Goal: Task Accomplishment & Management: Use online tool/utility

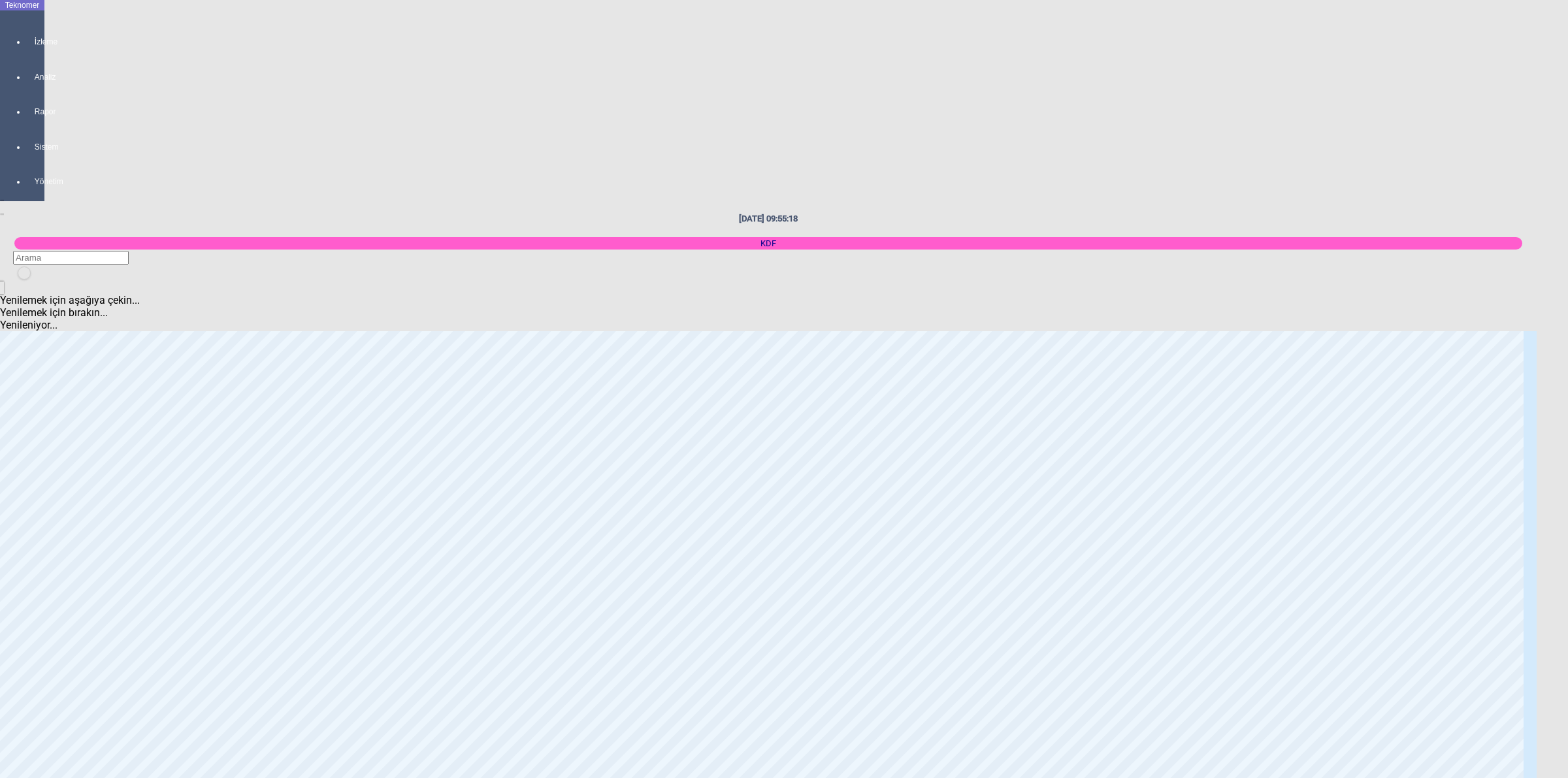
scroll to position [816, 0]
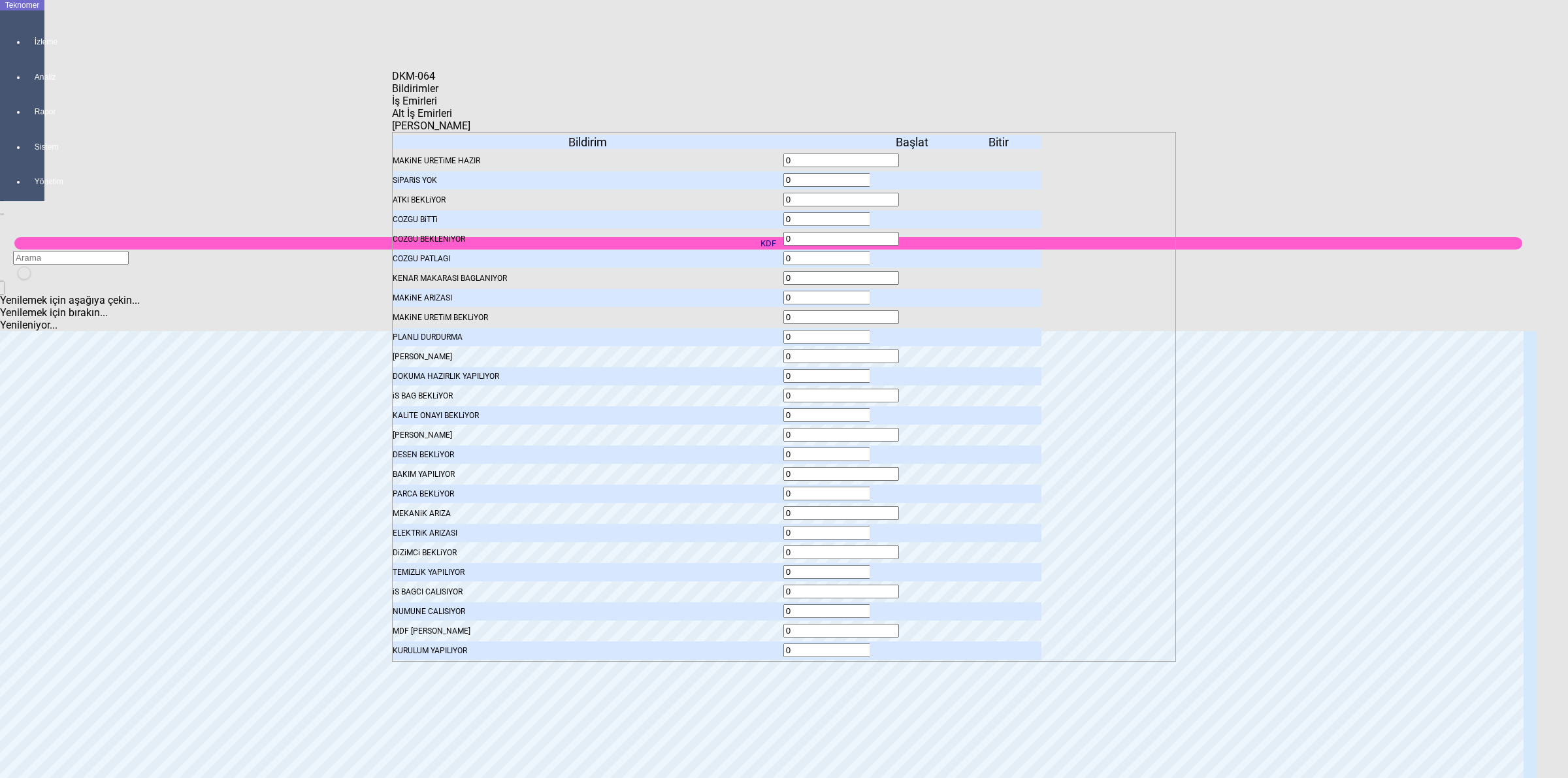
click at [913, 372] on icon at bounding box center [913, 376] width 0 height 10
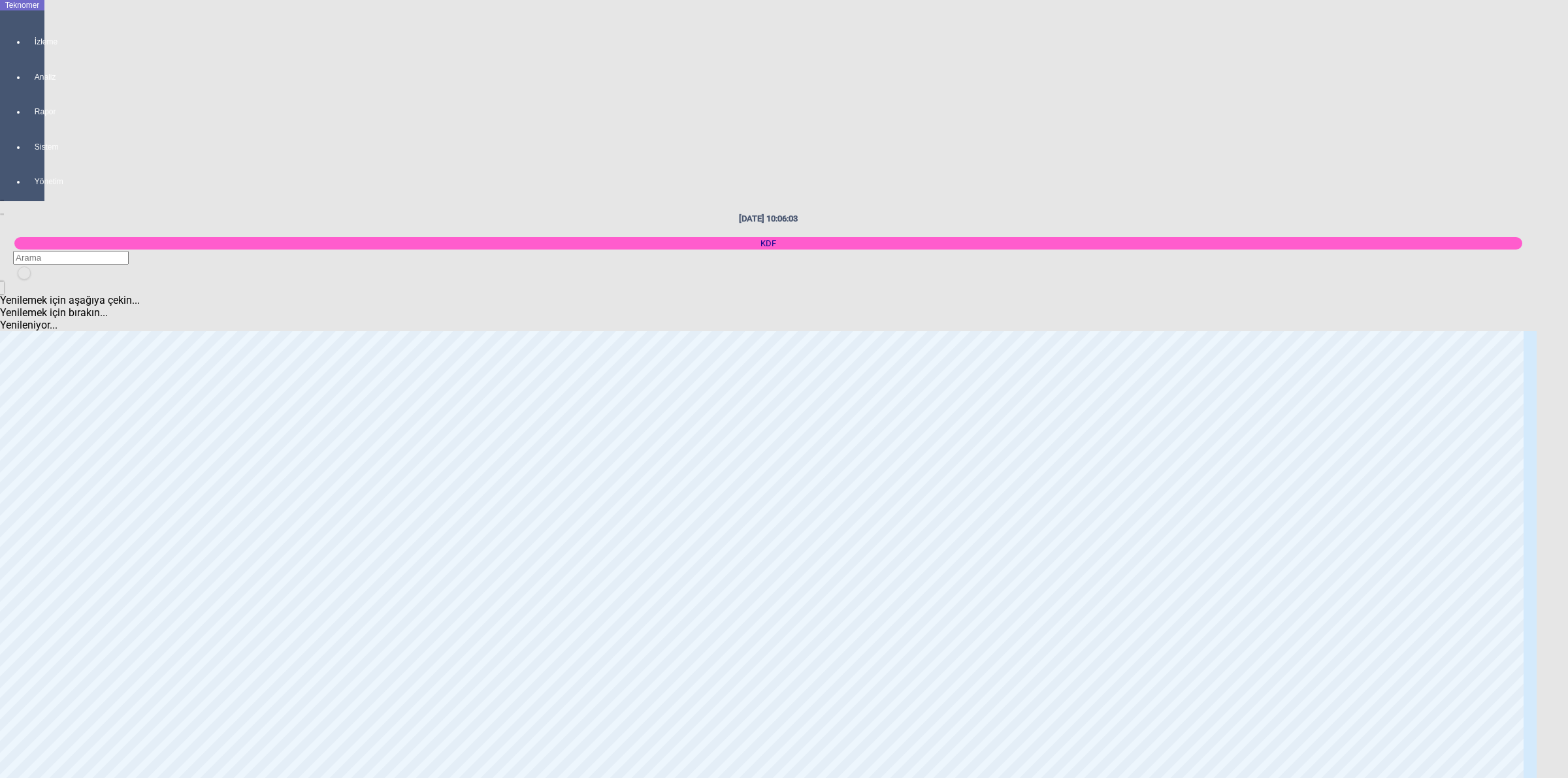
scroll to position [1959, 0]
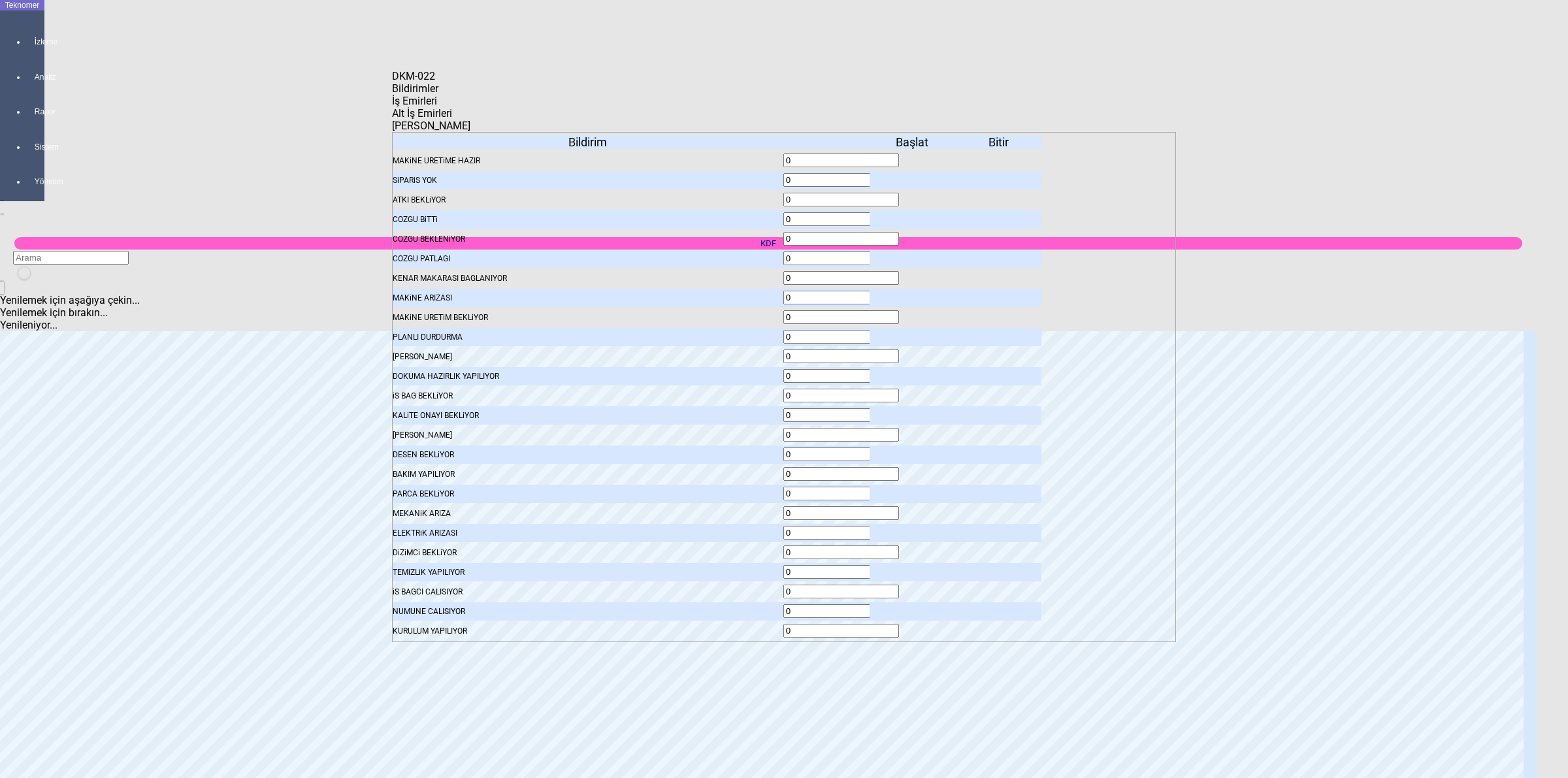
click at [913, 411] on icon at bounding box center [913, 416] width 0 height 10
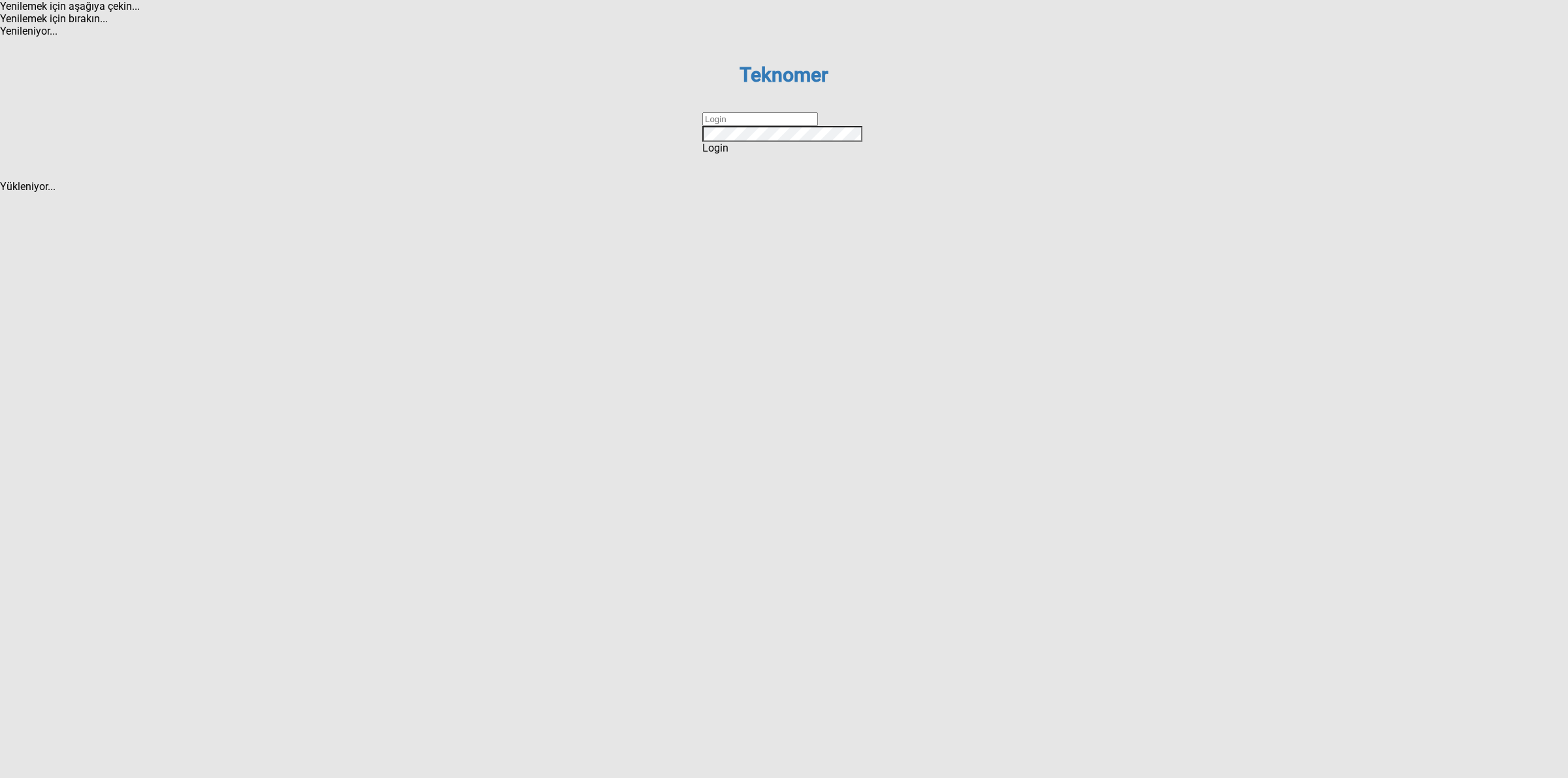
click at [754, 126] on input "text" at bounding box center [760, 119] width 116 height 13
click at [751, 154] on div "Login" at bounding box center [784, 148] width 164 height 13
click at [739, 126] on input "text" at bounding box center [760, 119] width 116 height 13
type input "DİZEM"
click at [772, 154] on div "Login" at bounding box center [784, 148] width 164 height 13
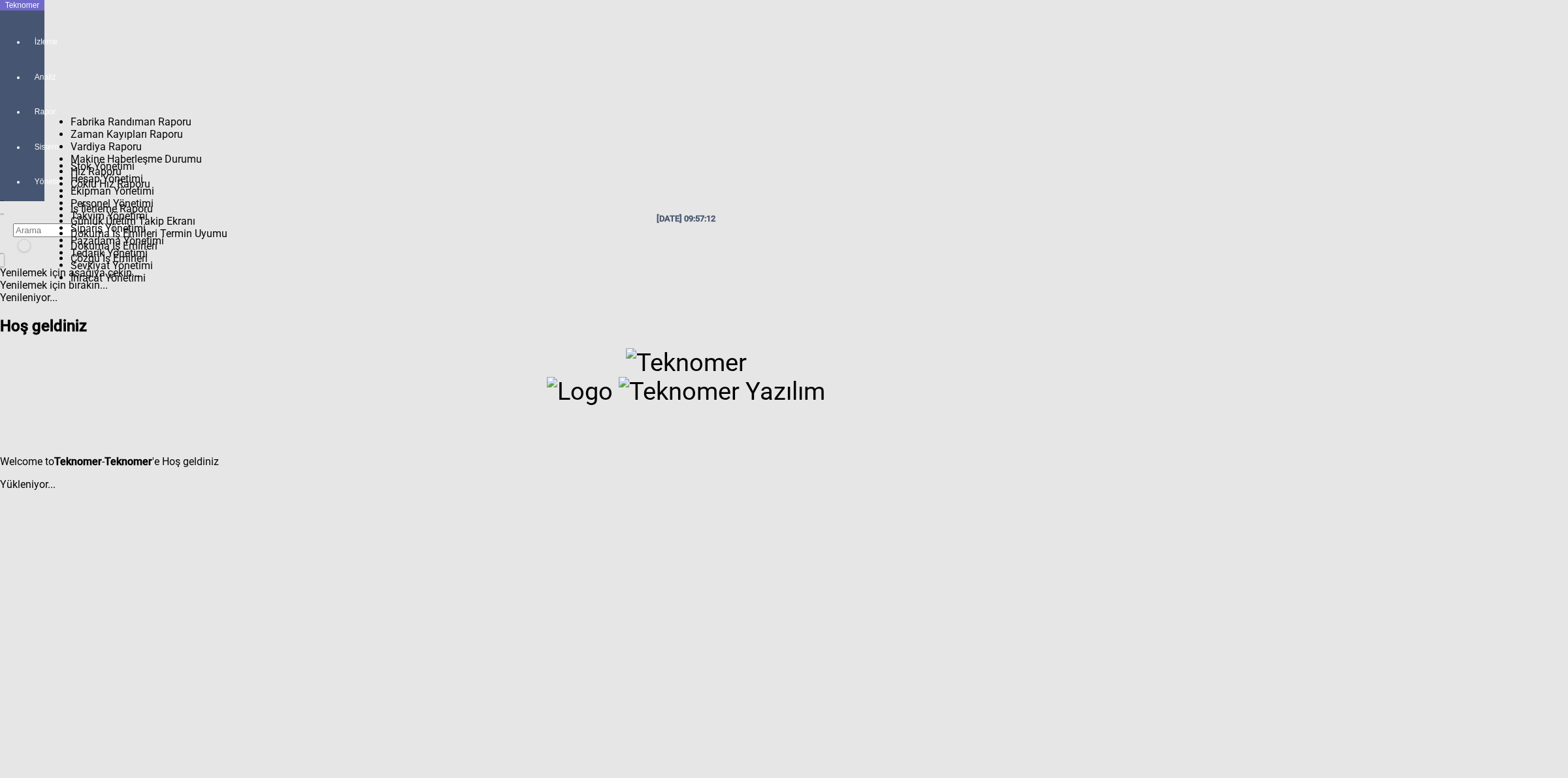
click at [26, 124] on div at bounding box center [35, 124] width 18 height 0
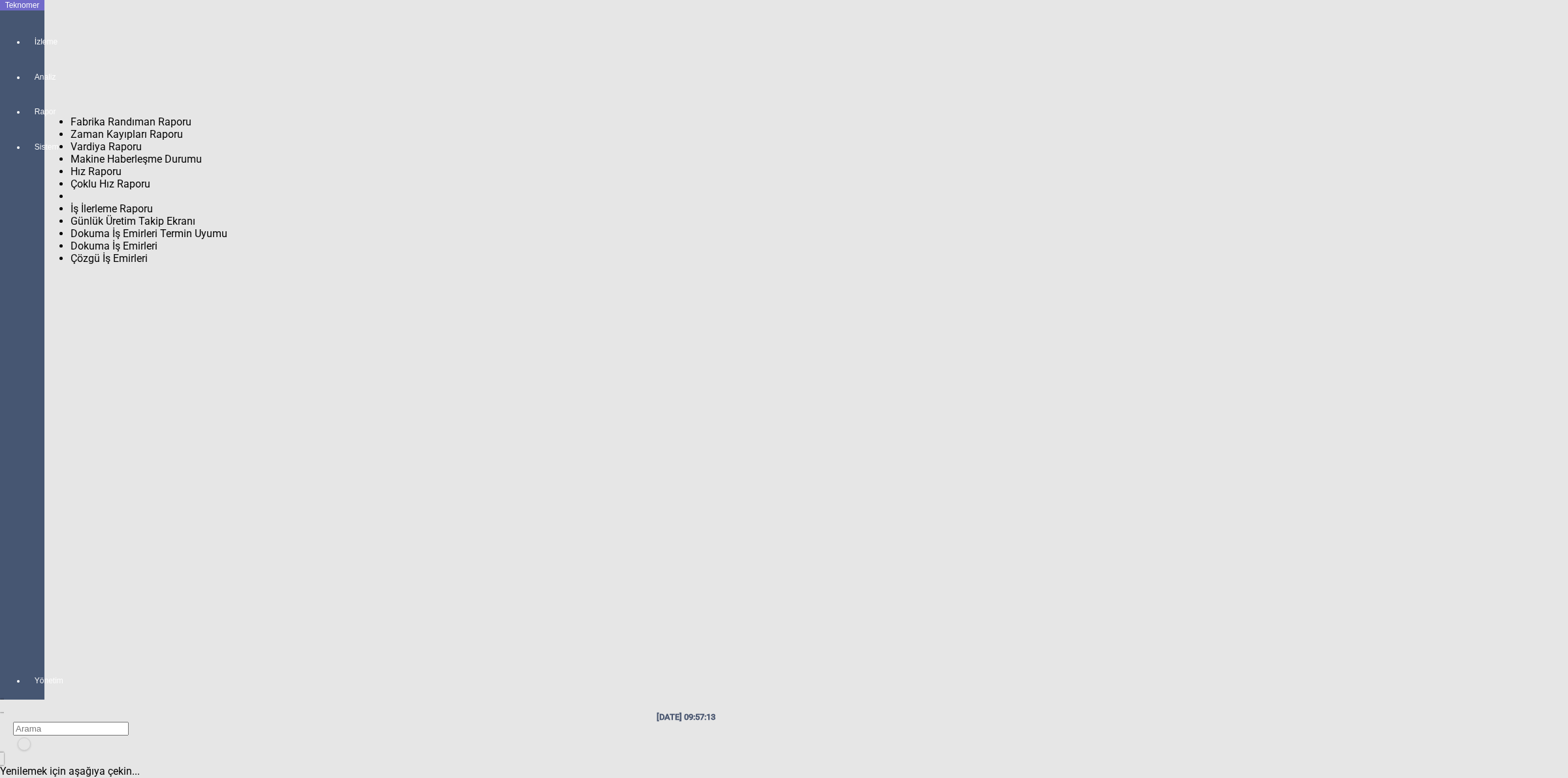
click at [83, 128] on span "Zaman Kayıpları Raporu" at bounding box center [127, 134] width 113 height 13
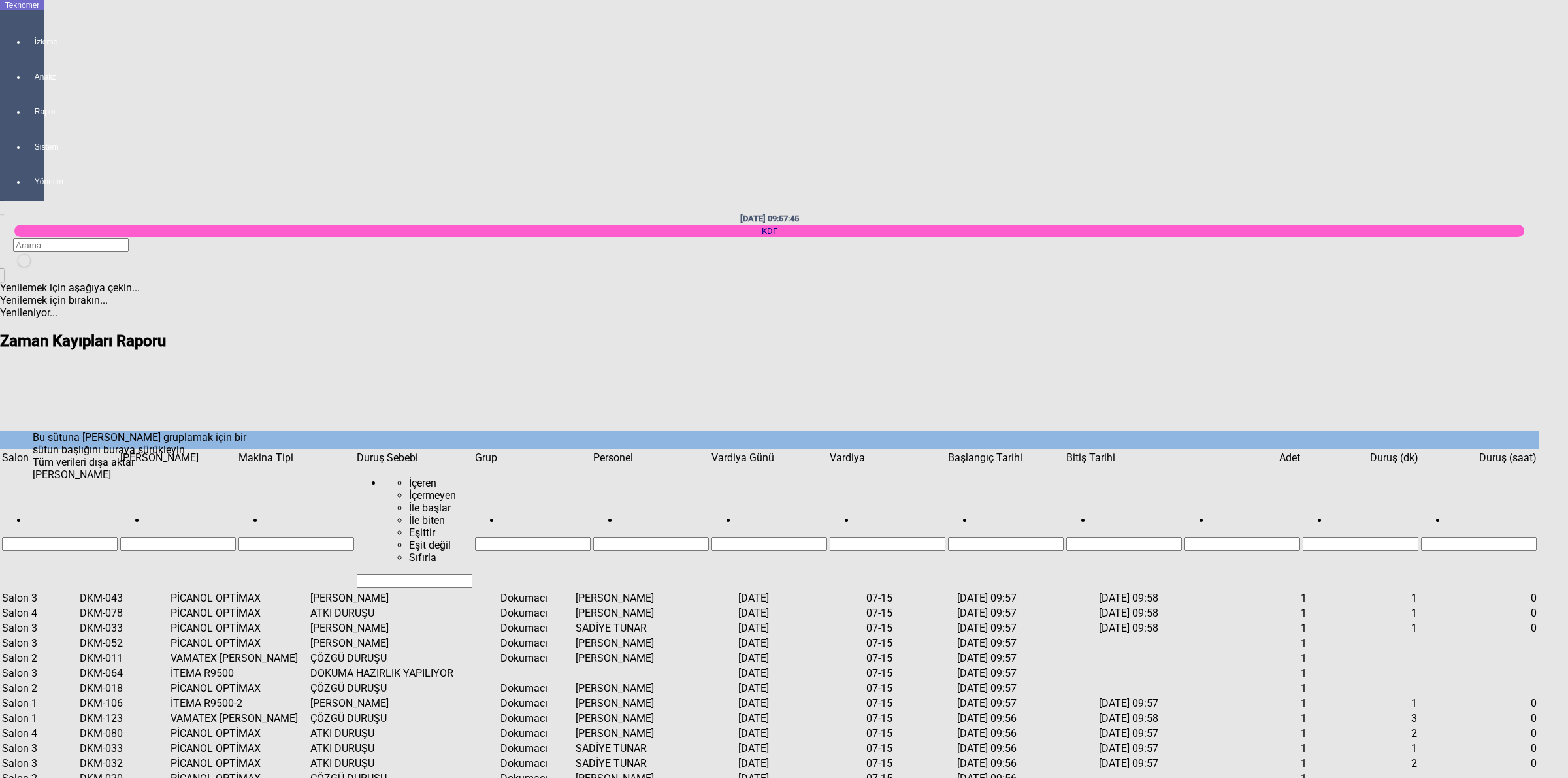
click at [236, 452] on span "Show filter options for column 'Makina'" at bounding box center [236, 452] width 0 height 0
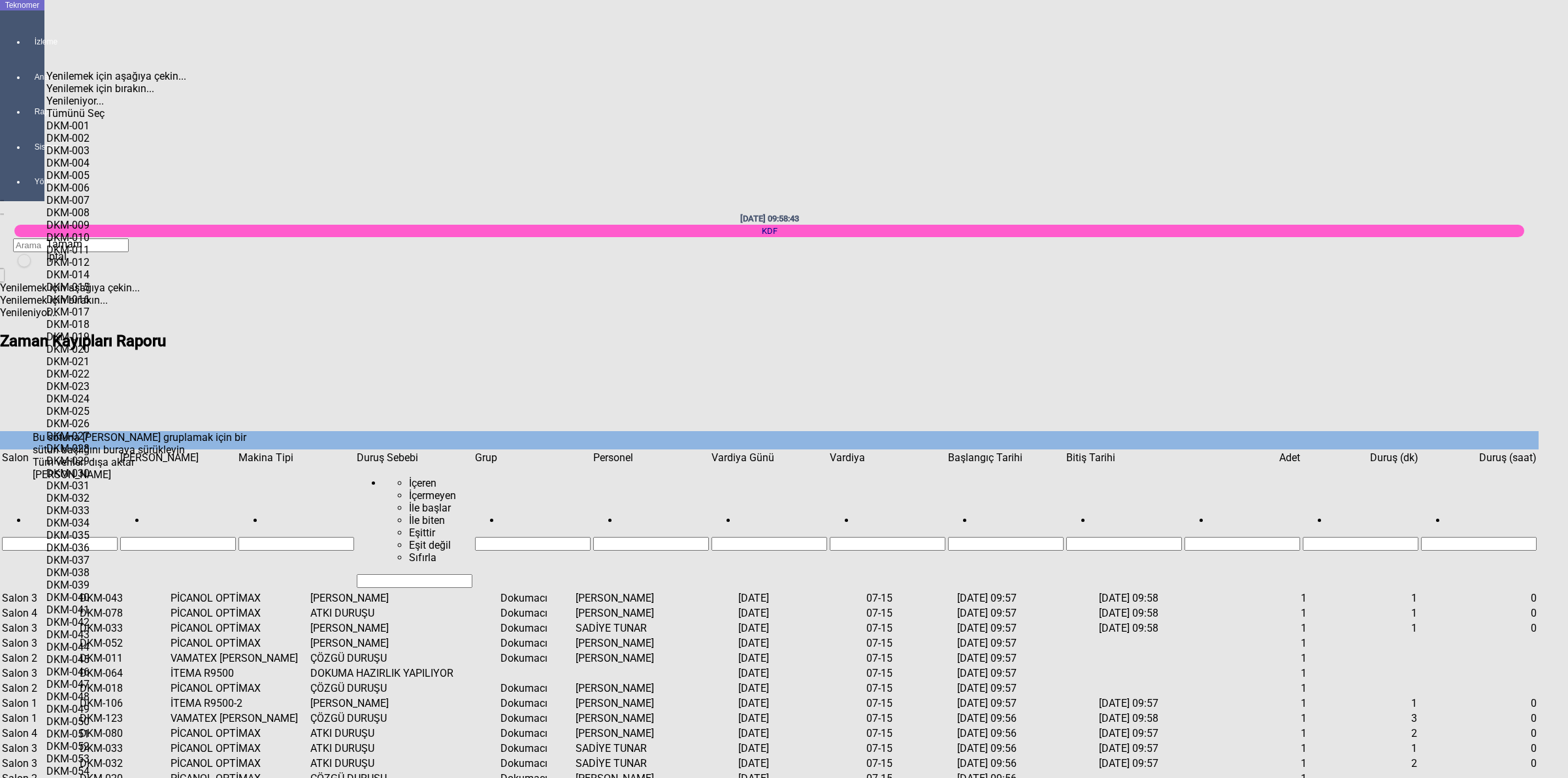
scroll to position [1242, 0]
click at [83, 250] on span "Tamam" at bounding box center [64, 244] width 36 height 13
type input "DKM-080"
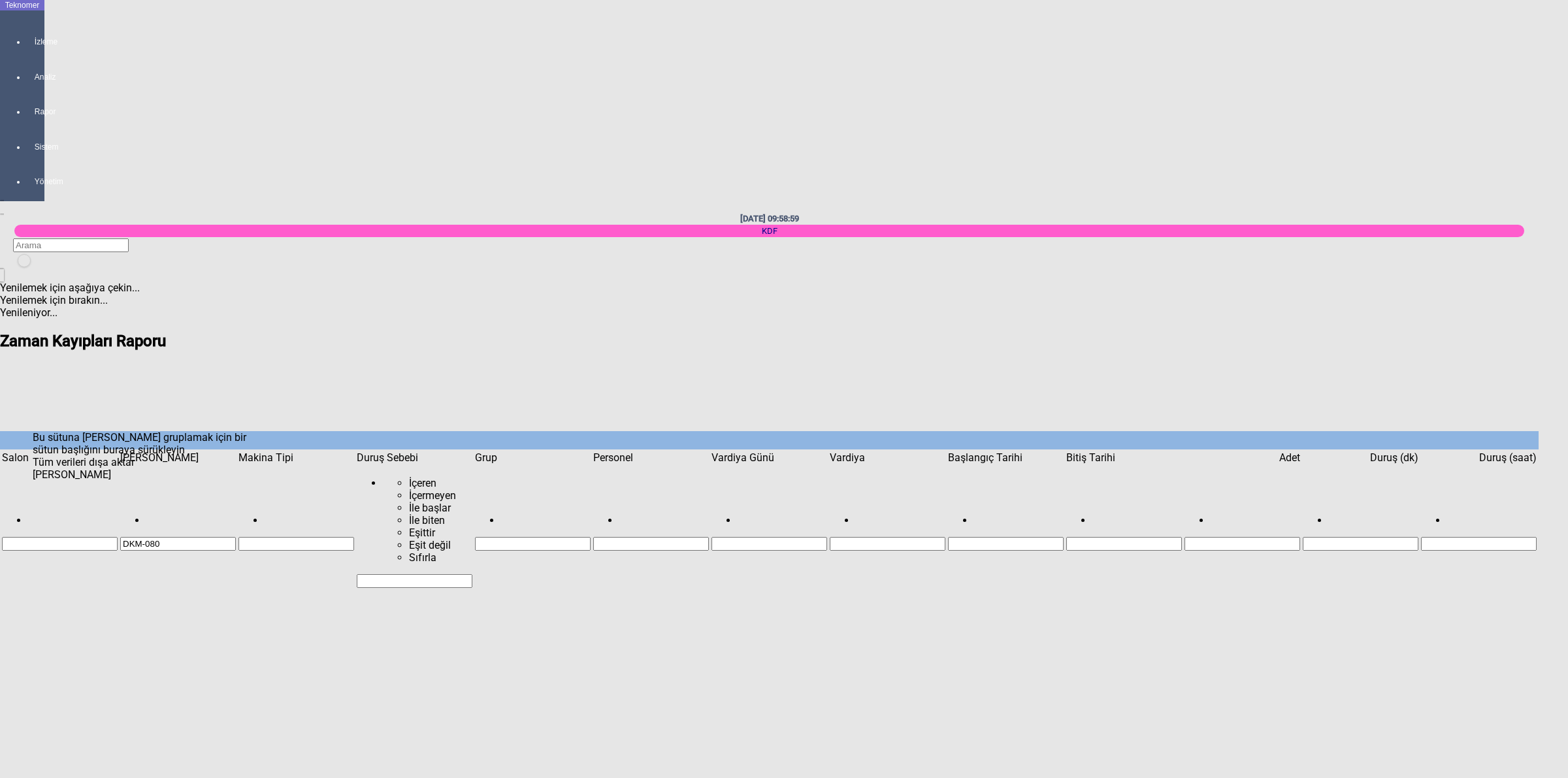
scroll to position [820, 0]
